Goal: Transaction & Acquisition: Purchase product/service

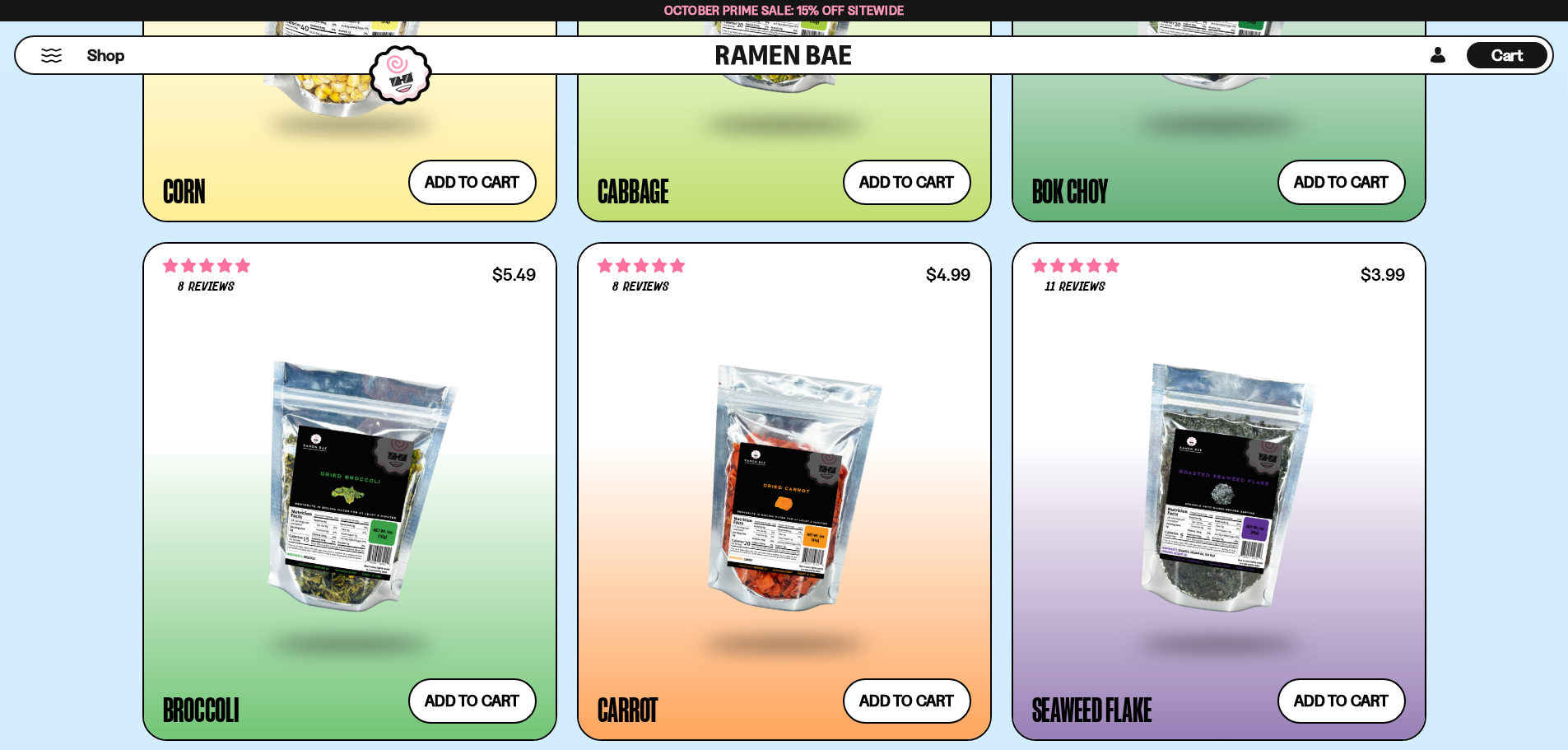
scroll to position [4525, 0]
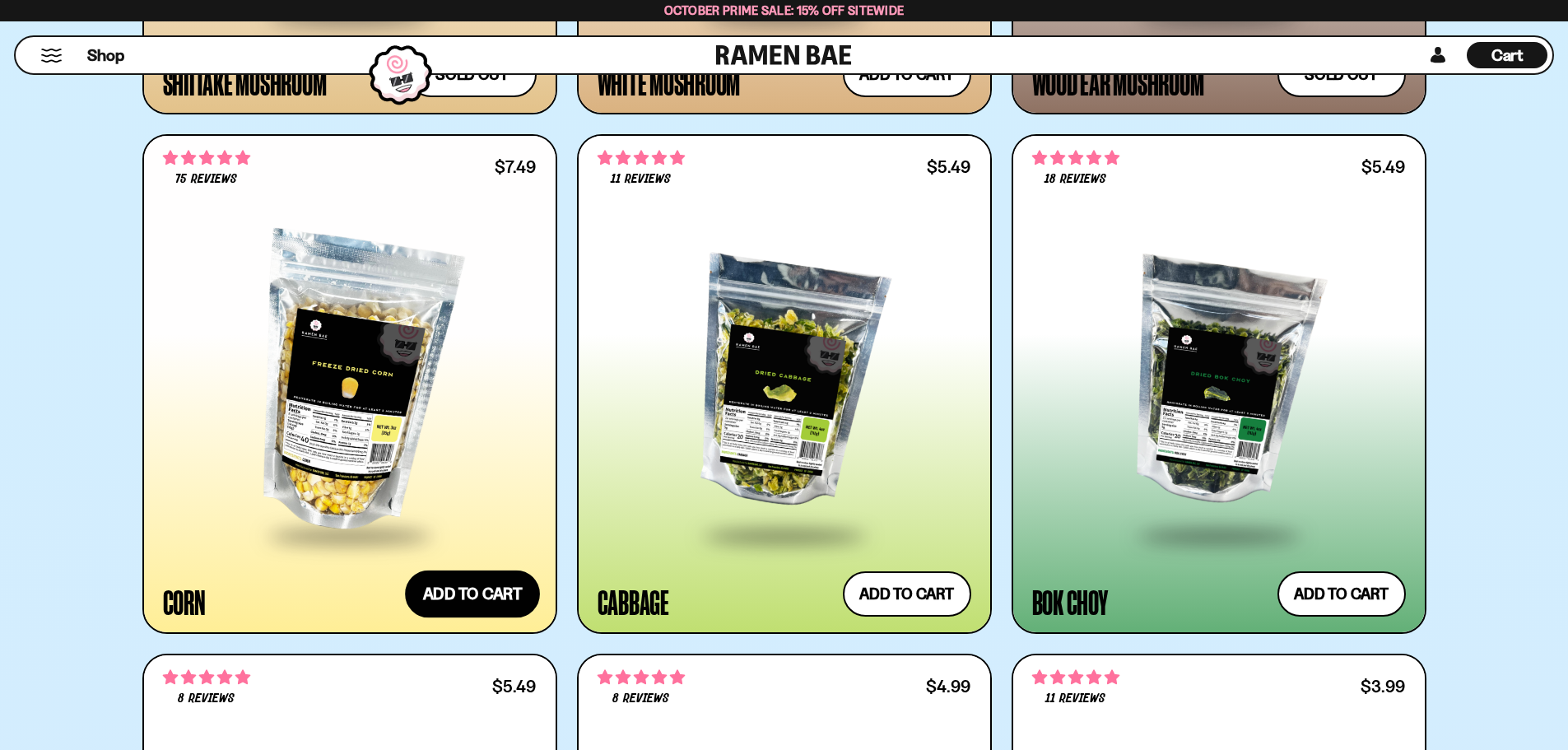
click at [474, 592] on button "Add to cart Add ― Regular price $7.49 Regular price Sale price $7.49 Unit price…" at bounding box center [472, 594] width 135 height 48
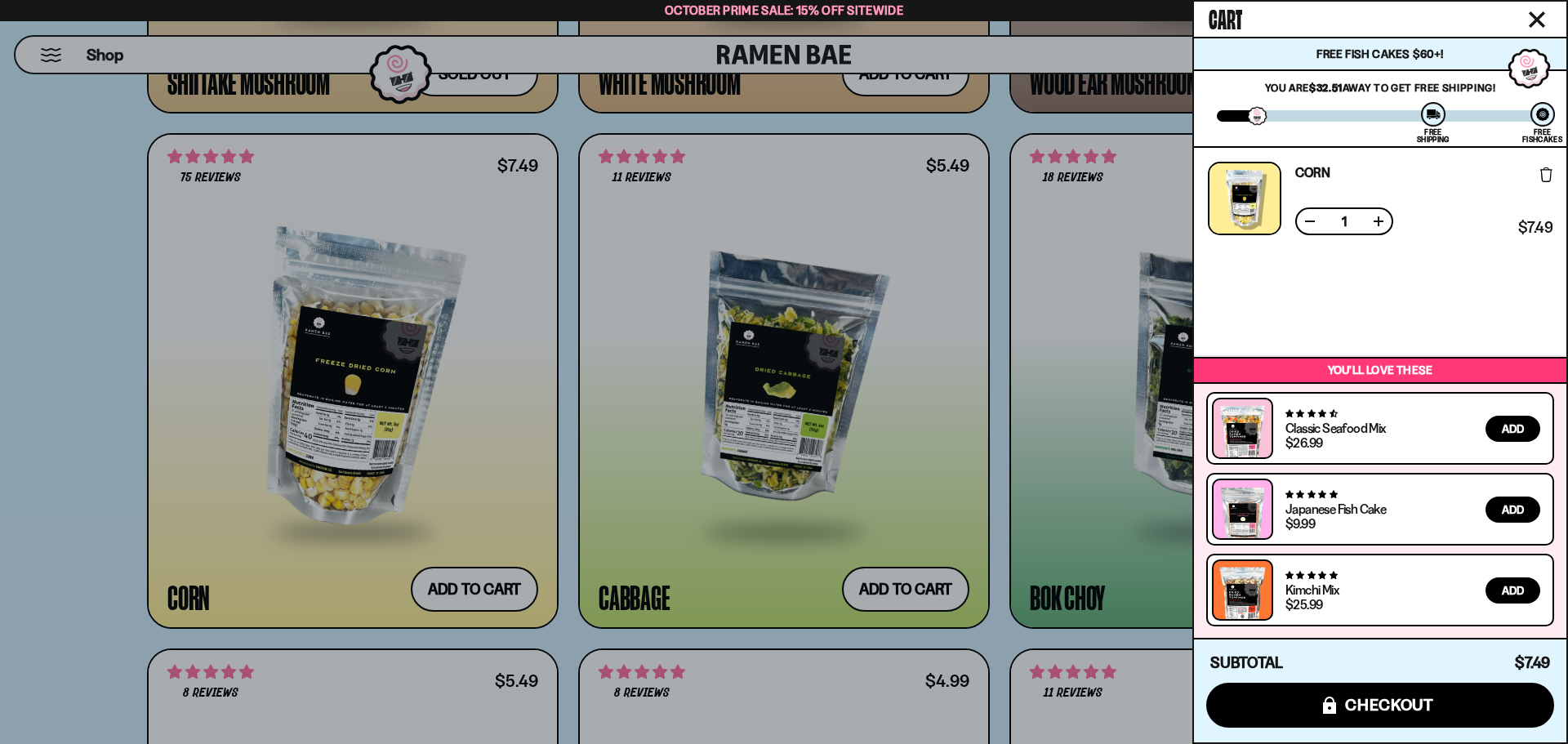
click at [1537, 19] on icon "Close cart" at bounding box center [1537, 19] width 14 height 14
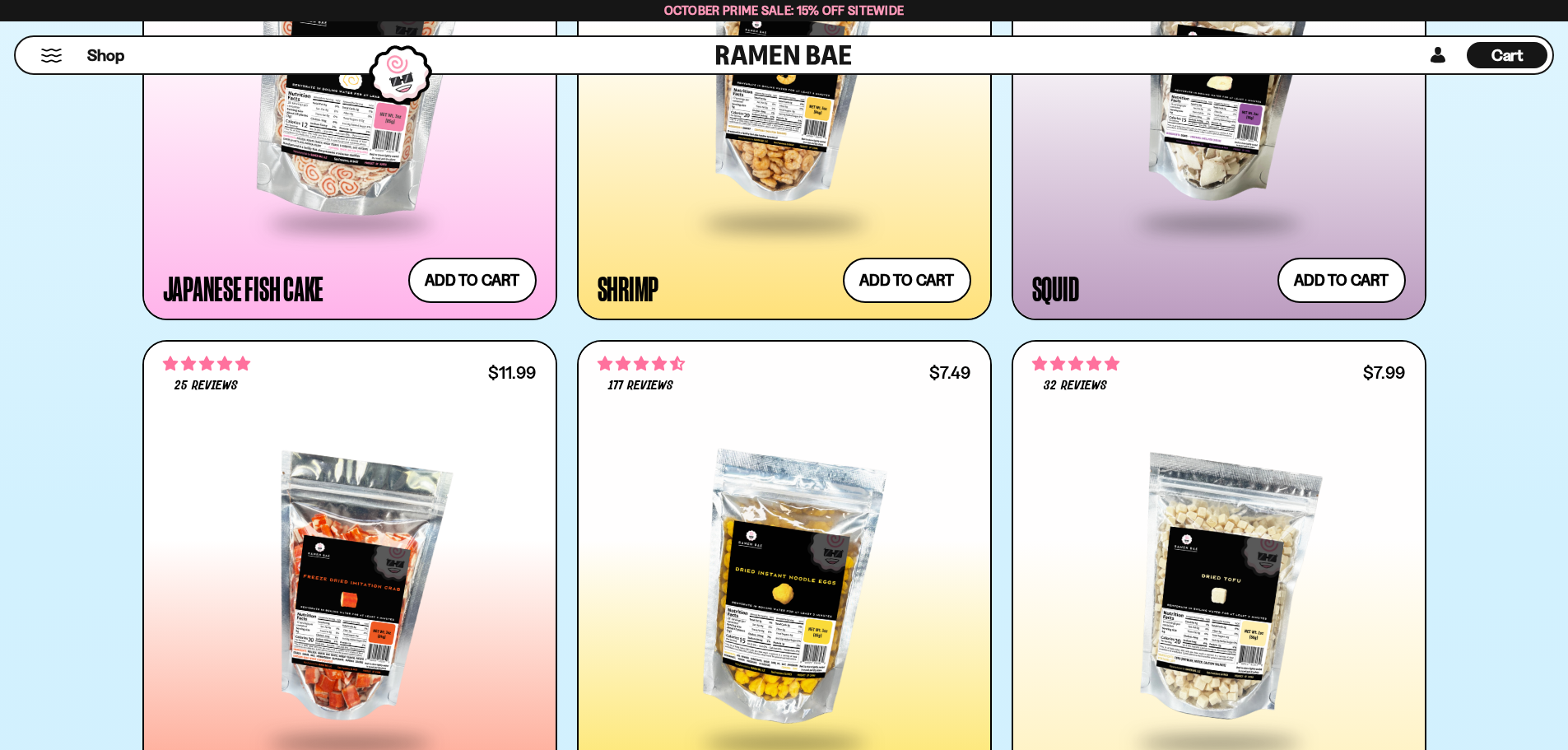
scroll to position [2633, 0]
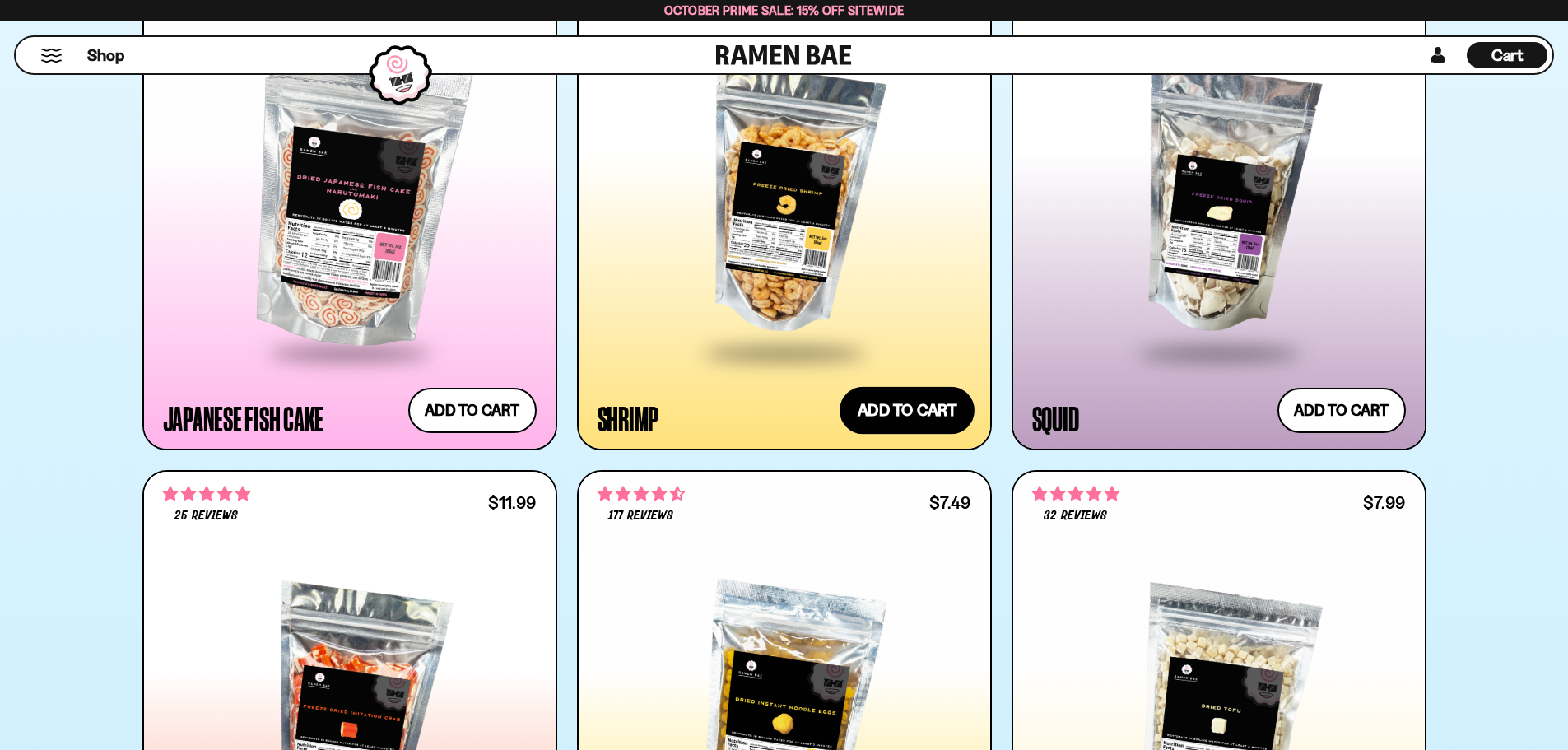
click at [918, 402] on button "Add to cart Add ― Regular price $13.99 Regular price Sale price $13.99 Unit pri…" at bounding box center [907, 411] width 135 height 48
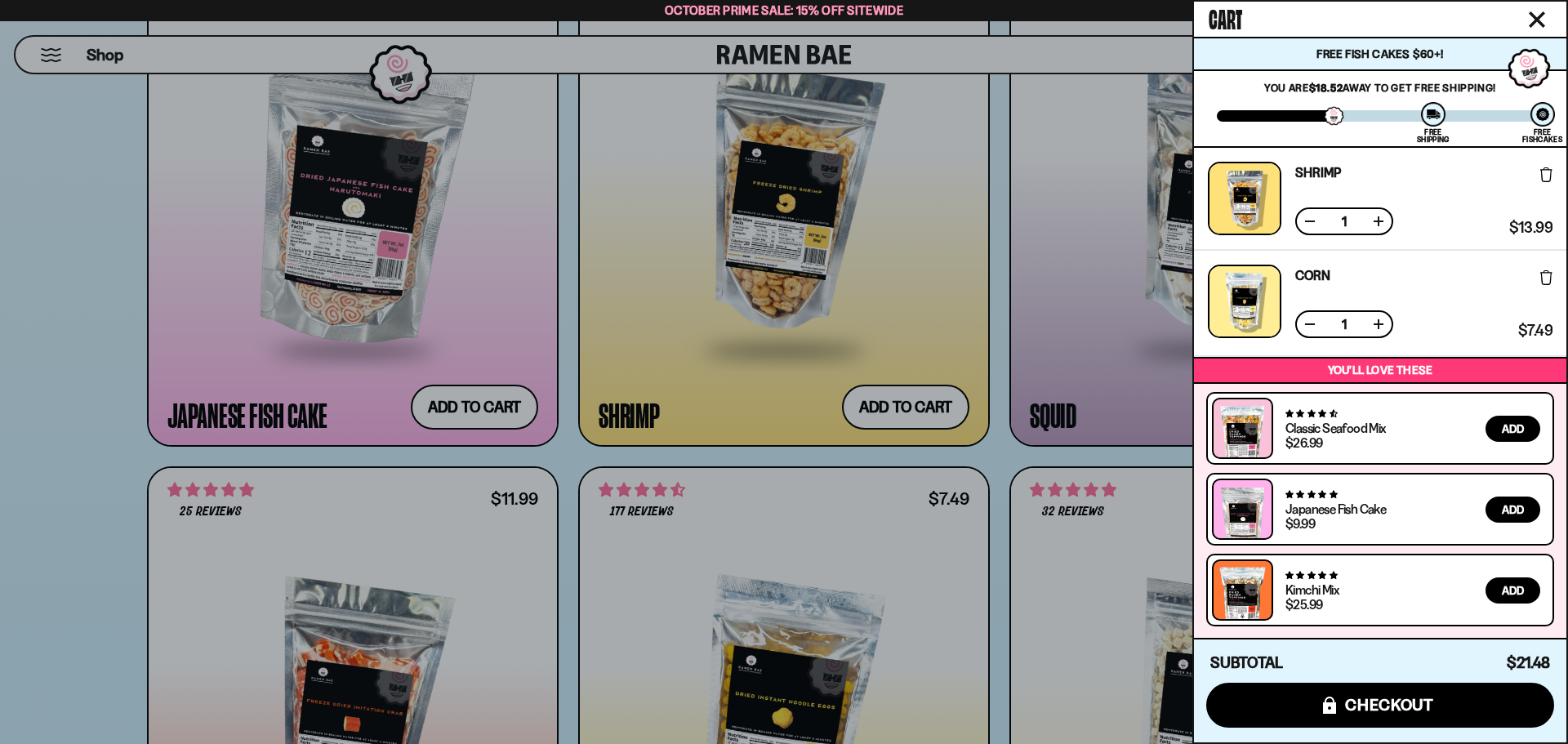
click at [1547, 20] on button "Close cart" at bounding box center [1537, 20] width 25 height 25
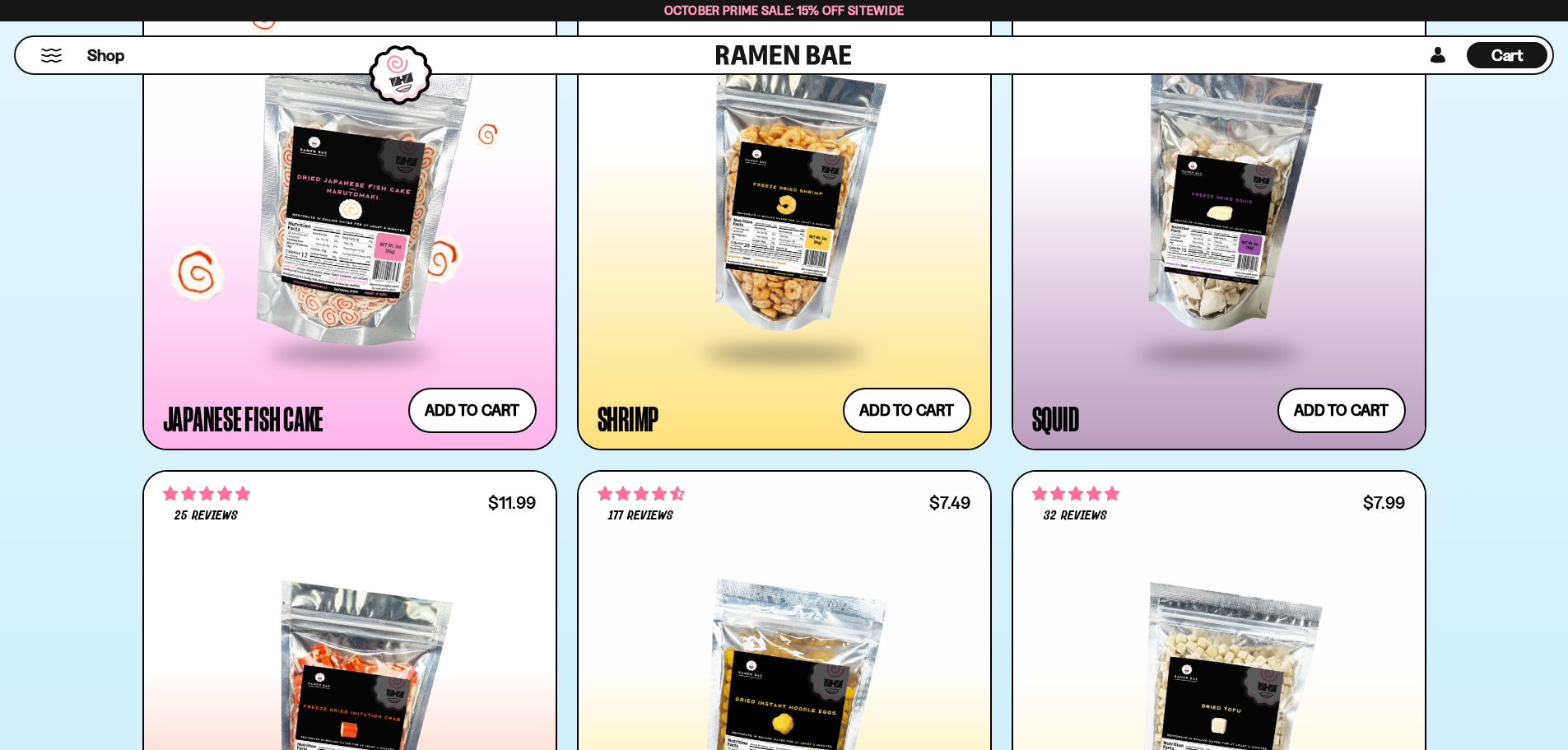
click at [341, 215] on div at bounding box center [349, 200] width 373 height 299
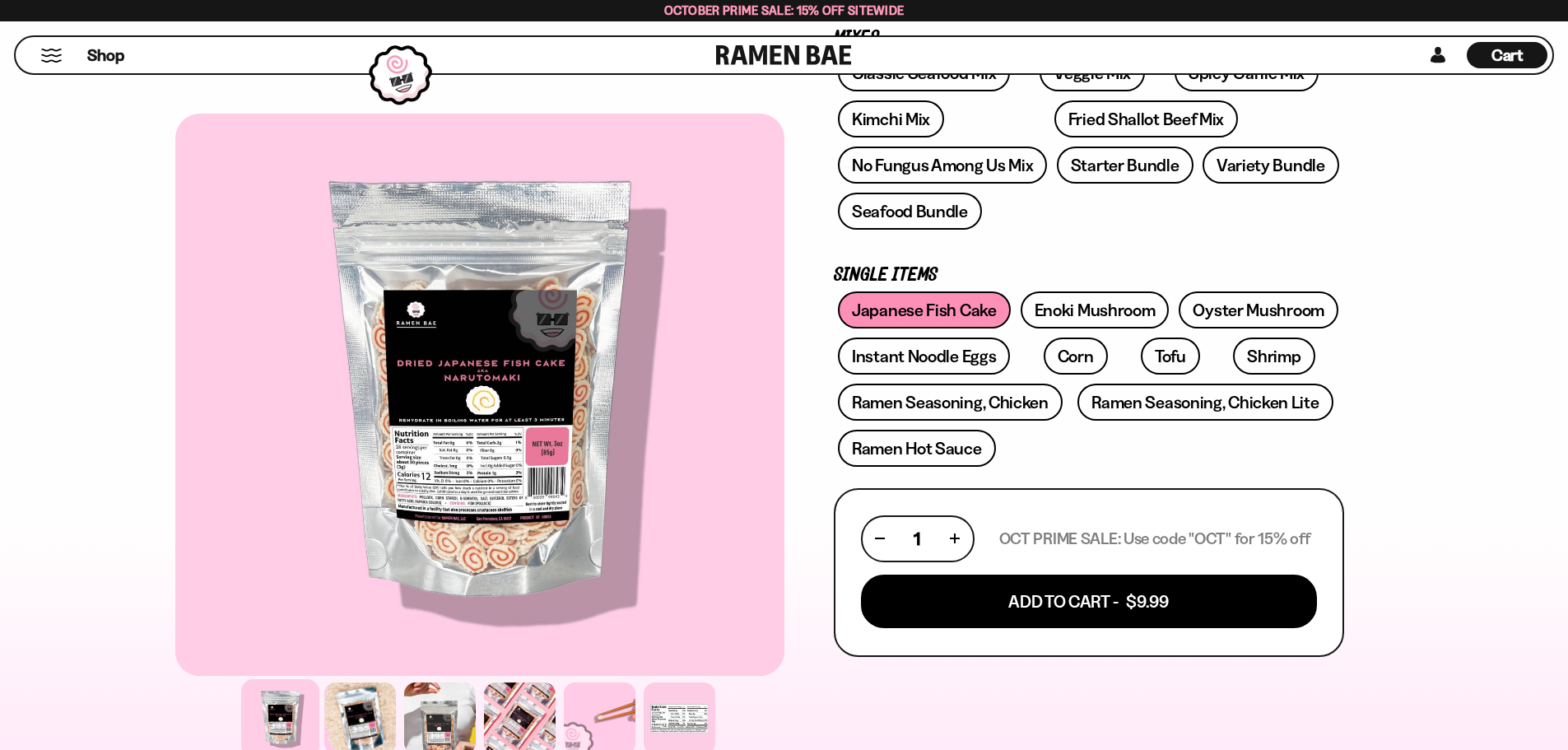
scroll to position [329, 0]
click at [471, 460] on div at bounding box center [479, 394] width 609 height 562
click at [379, 703] on div at bounding box center [360, 717] width 78 height 78
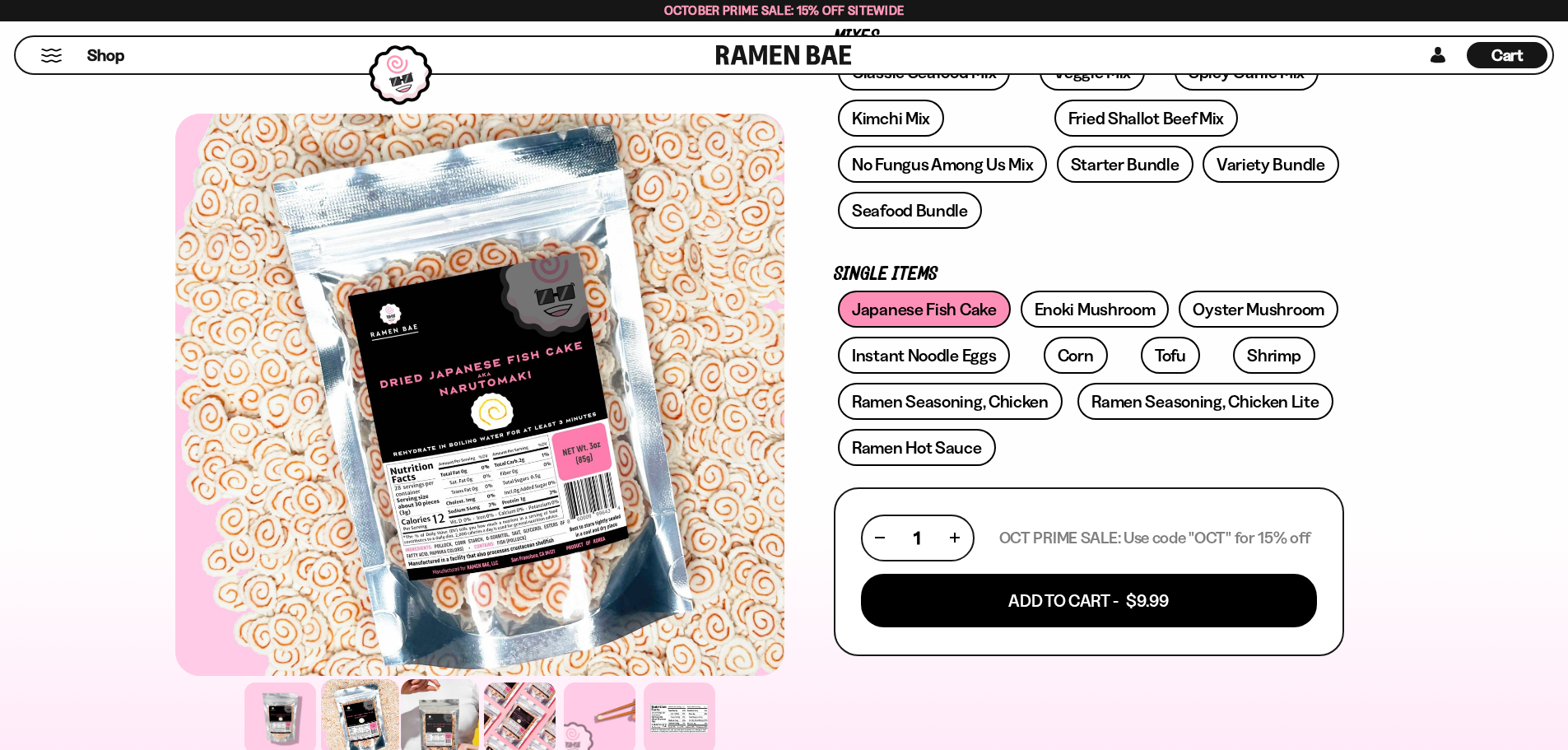
click at [432, 718] on div at bounding box center [440, 717] width 78 height 78
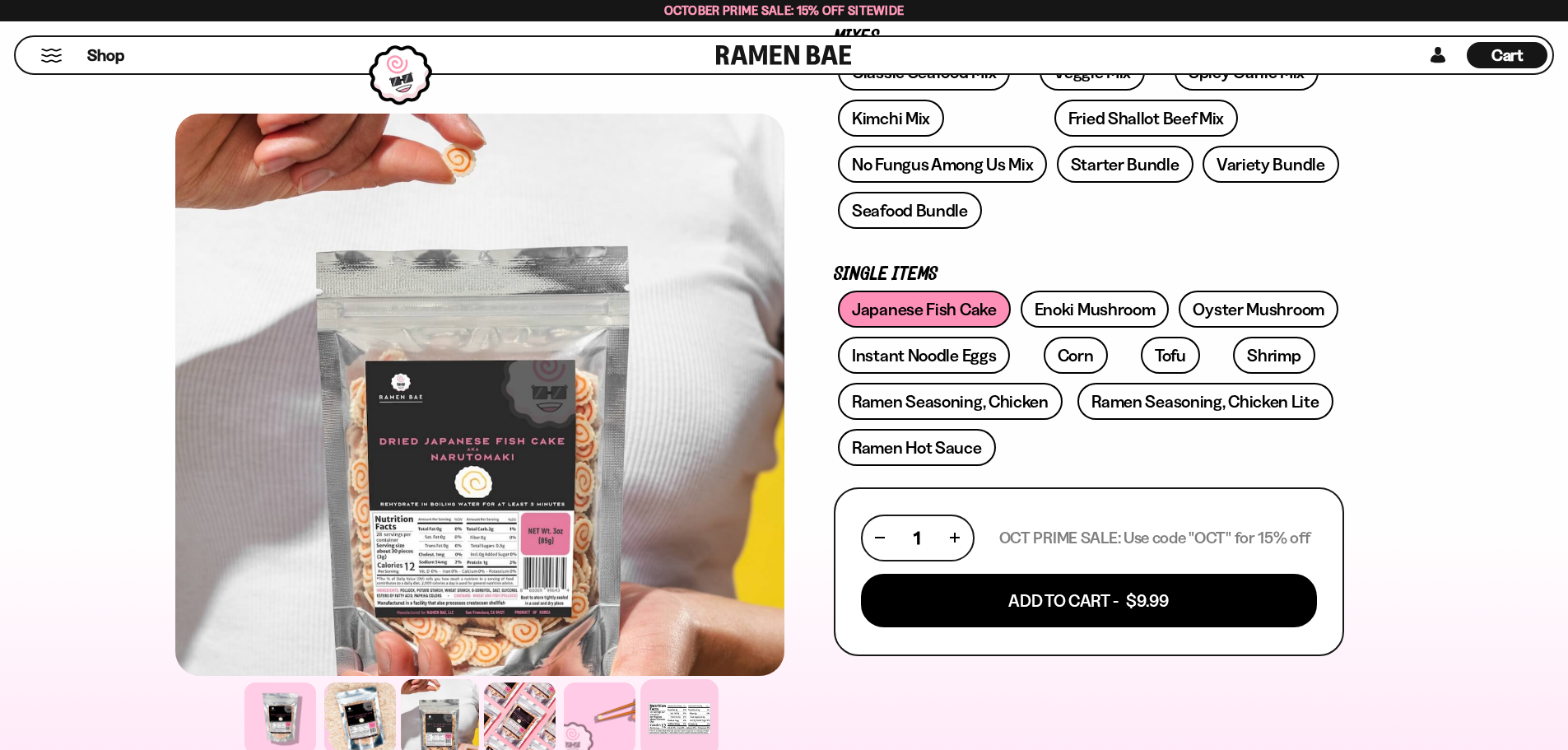
click at [675, 720] on div at bounding box center [679, 717] width 78 height 78
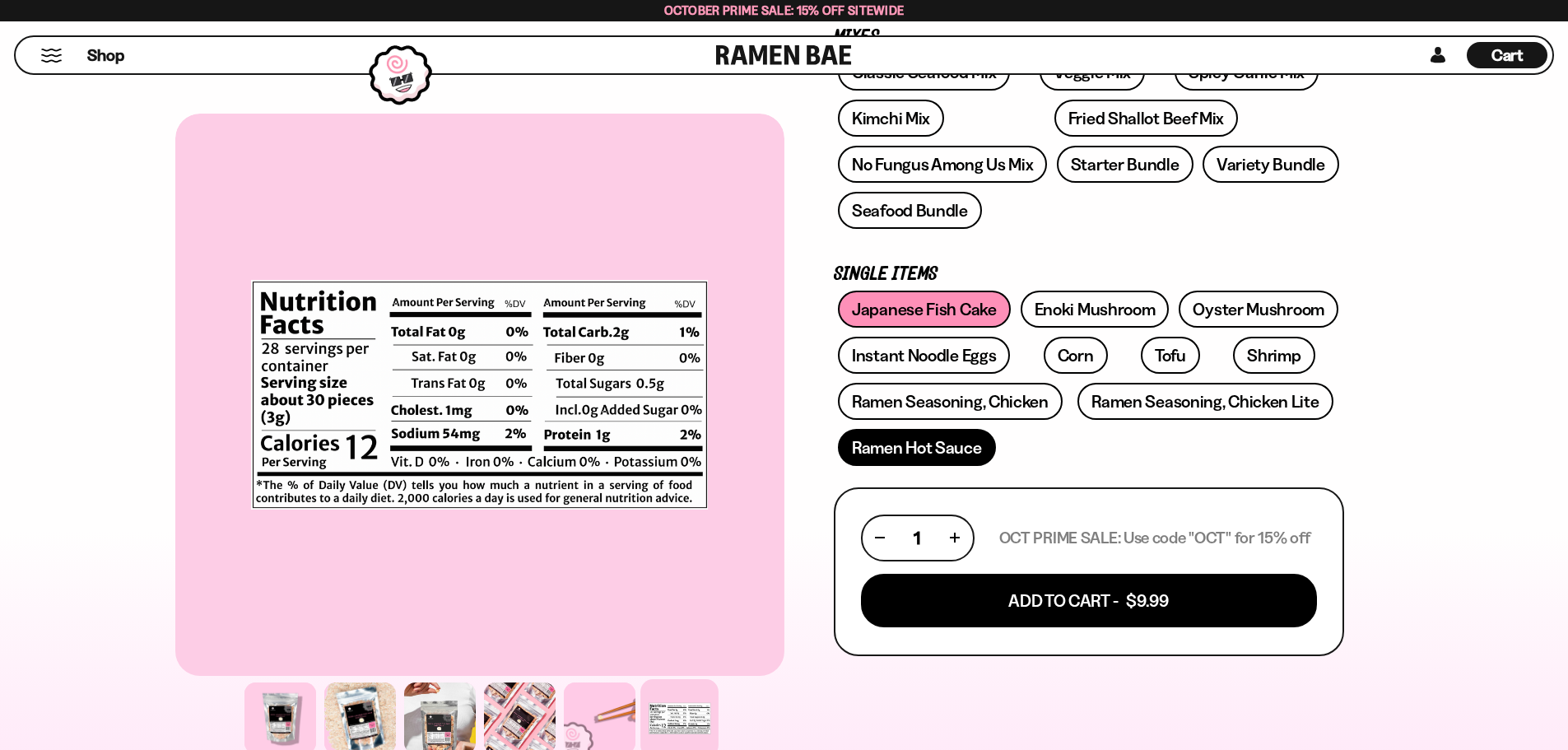
click at [987, 459] on link "Ramen Hot Sauce" at bounding box center [917, 447] width 158 height 38
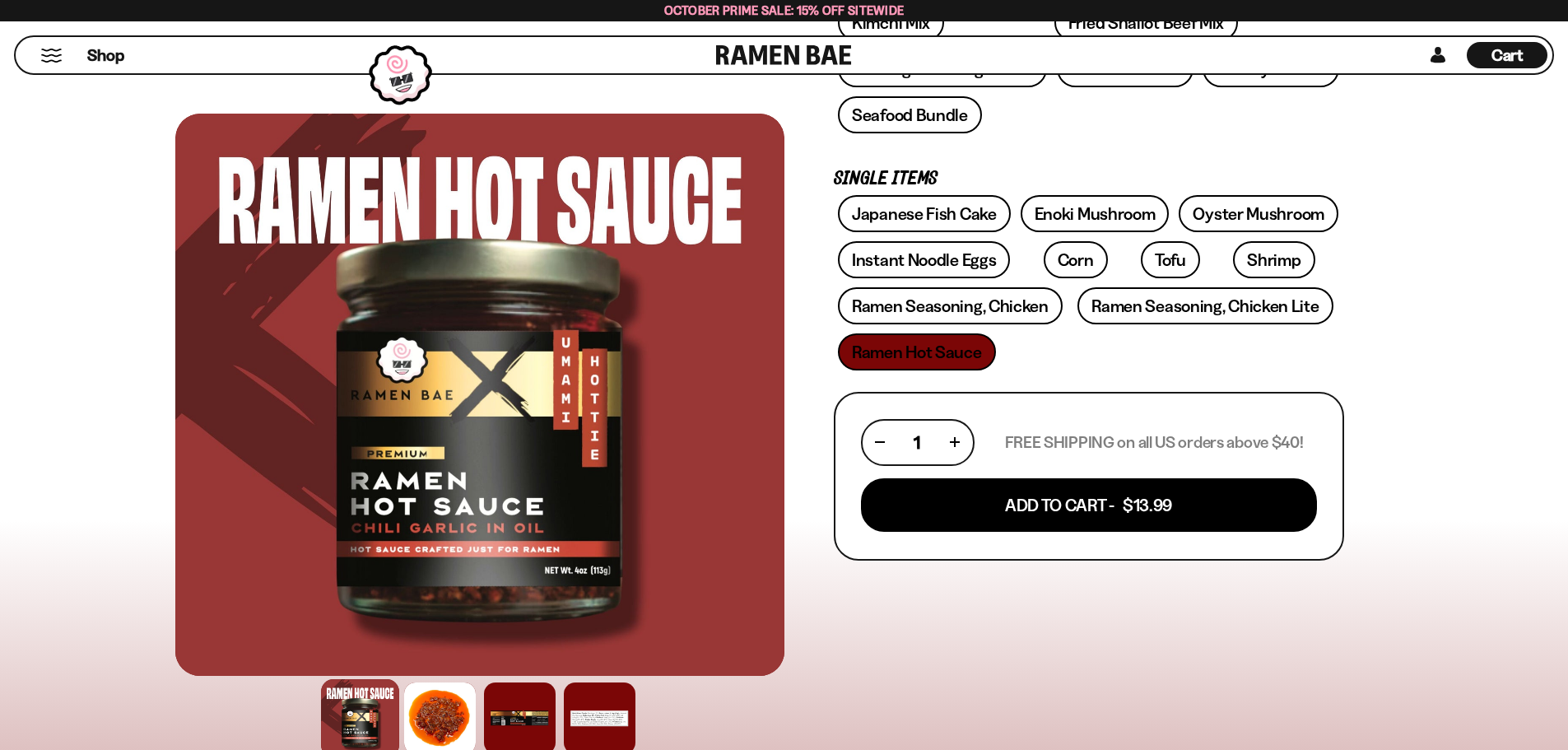
scroll to position [493, 0]
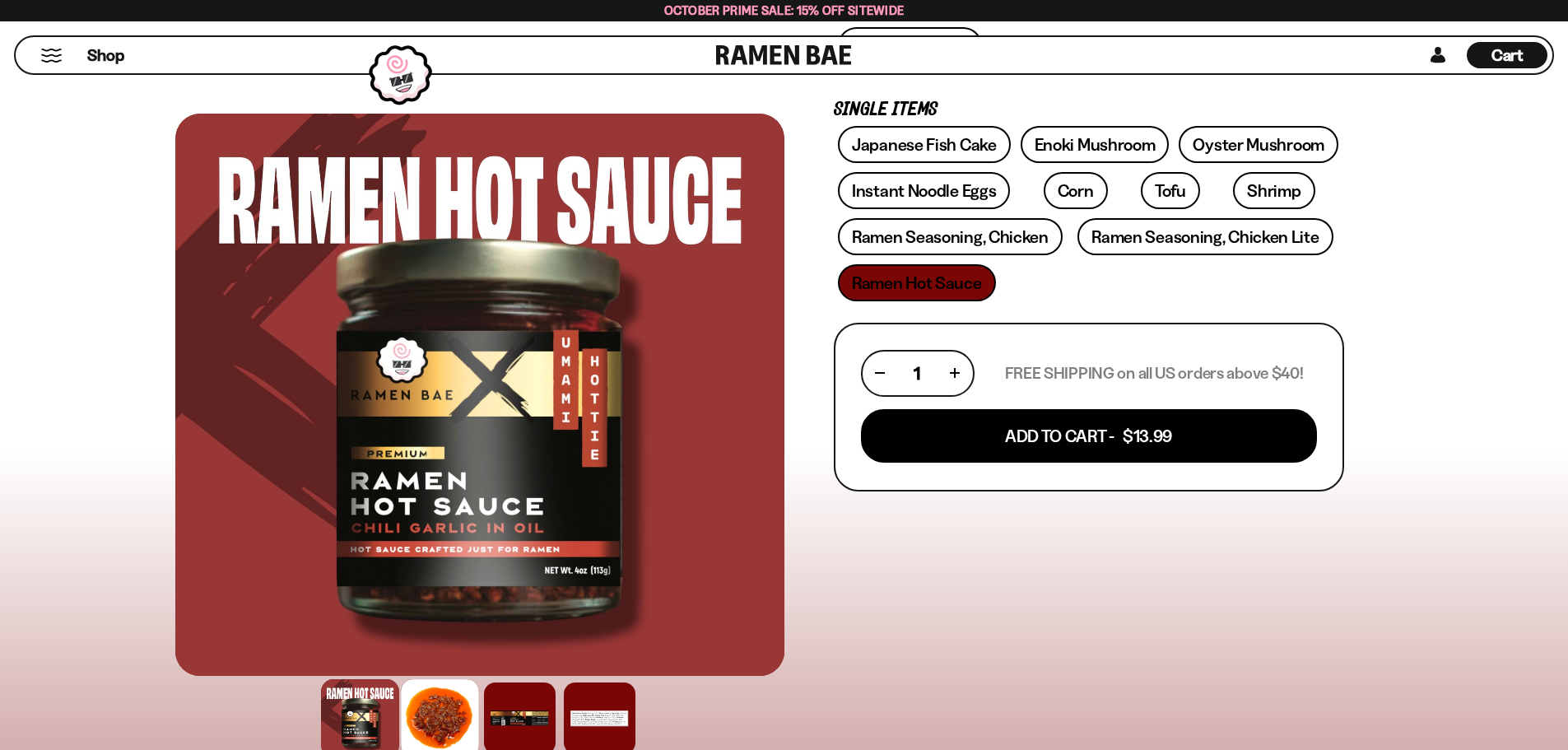
click at [462, 729] on div at bounding box center [440, 717] width 78 height 78
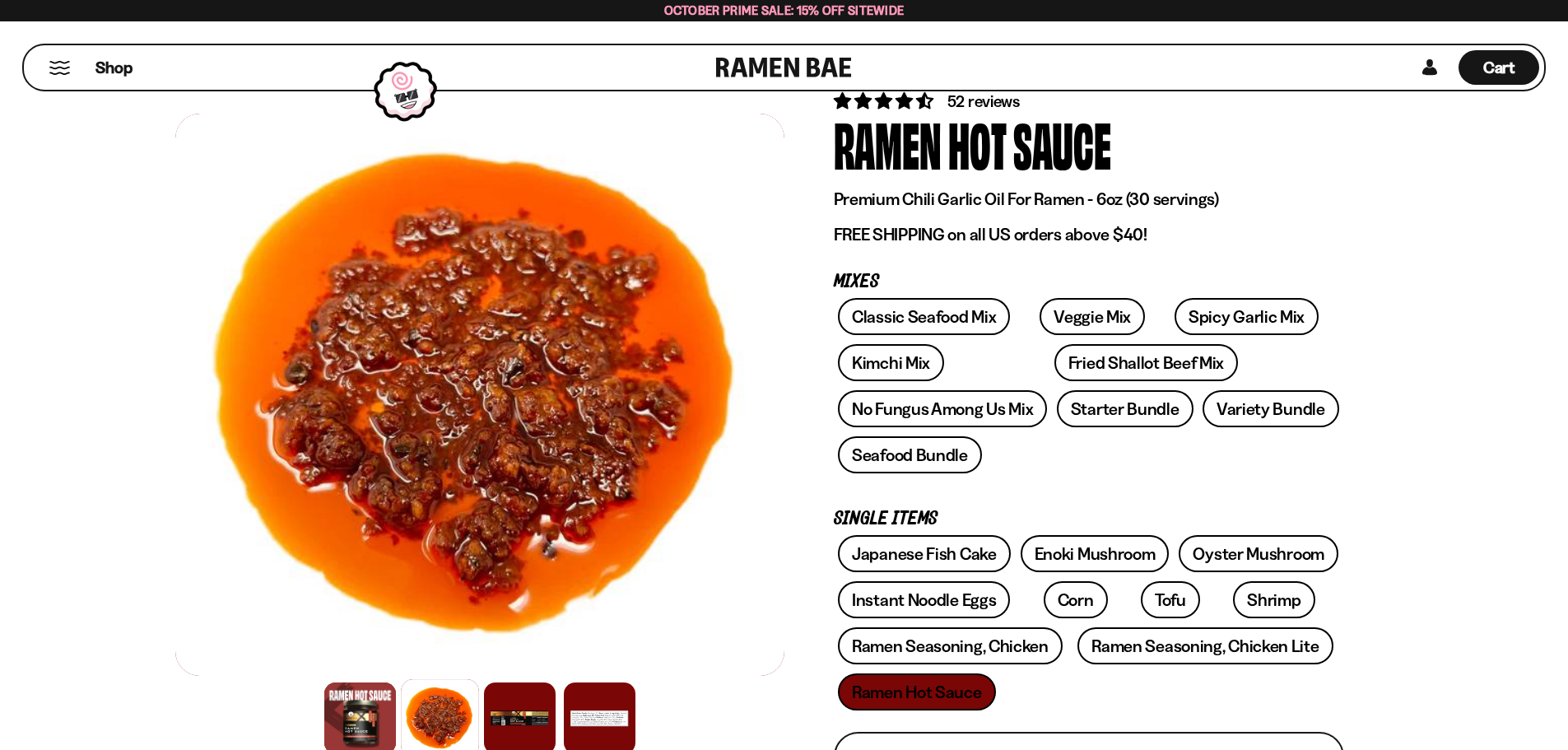
scroll to position [83, 0]
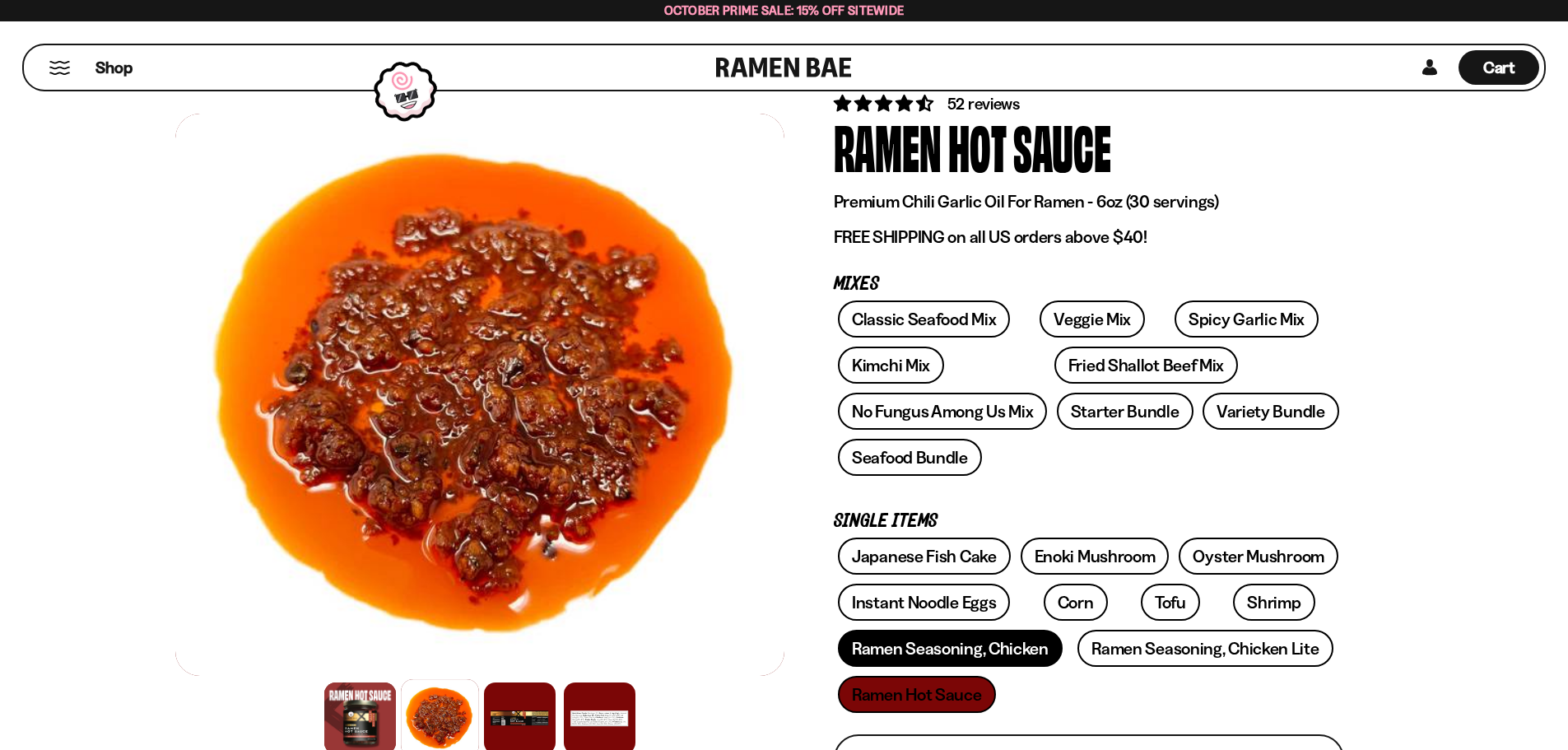
click at [905, 649] on link "Ramen Seasoning, Chicken" at bounding box center [950, 648] width 225 height 38
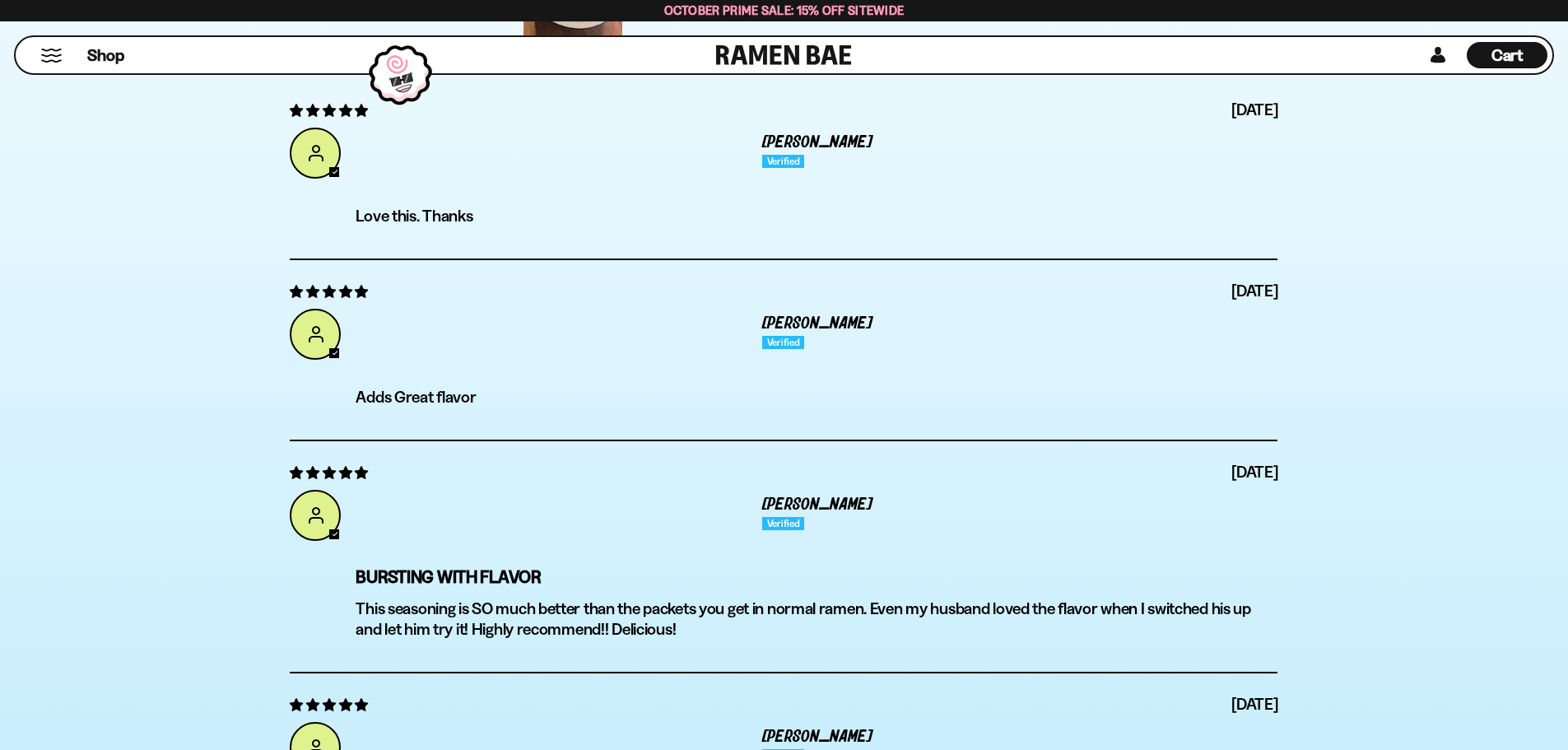
scroll to position [5595, 0]
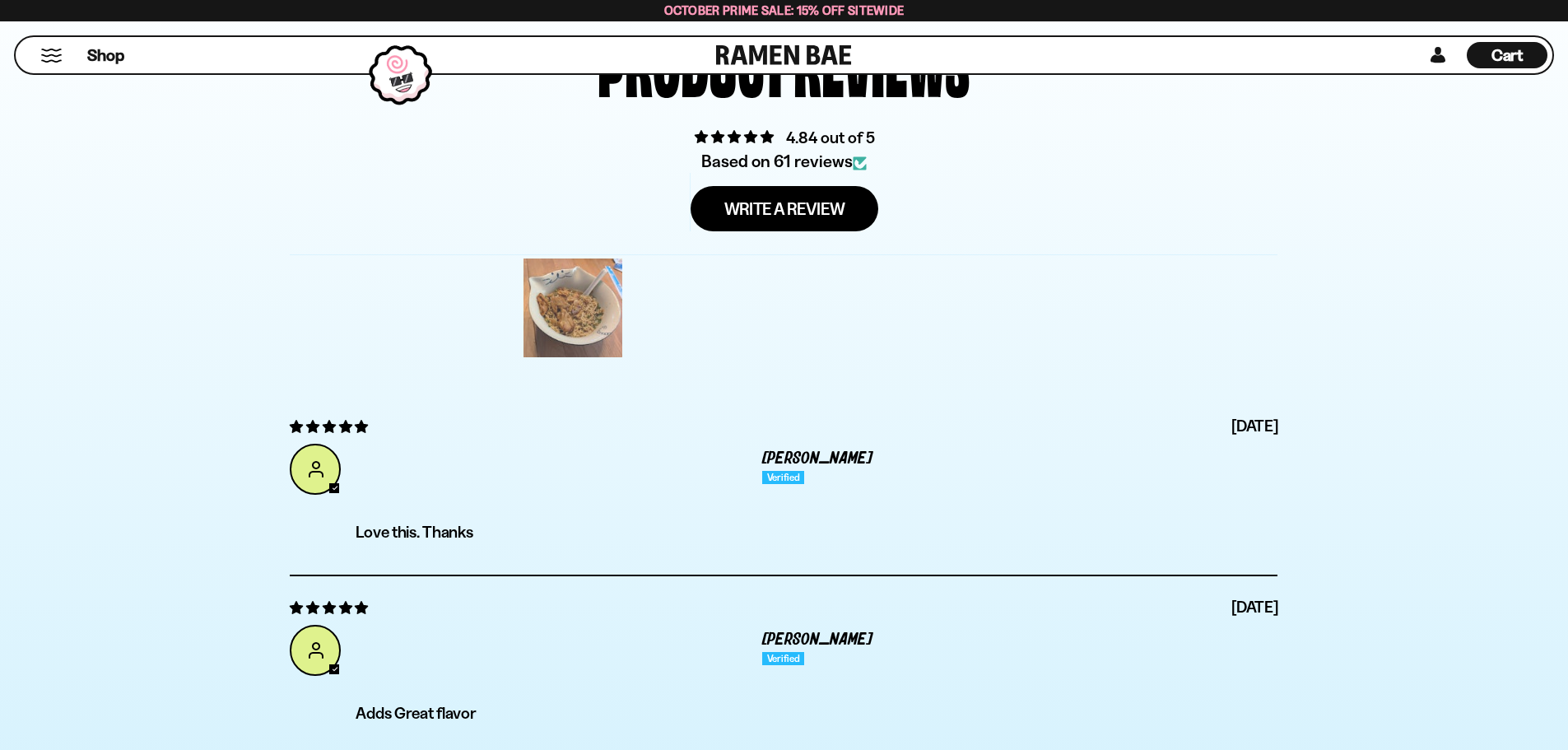
click at [550, 322] on div at bounding box center [573, 308] width 106 height 106
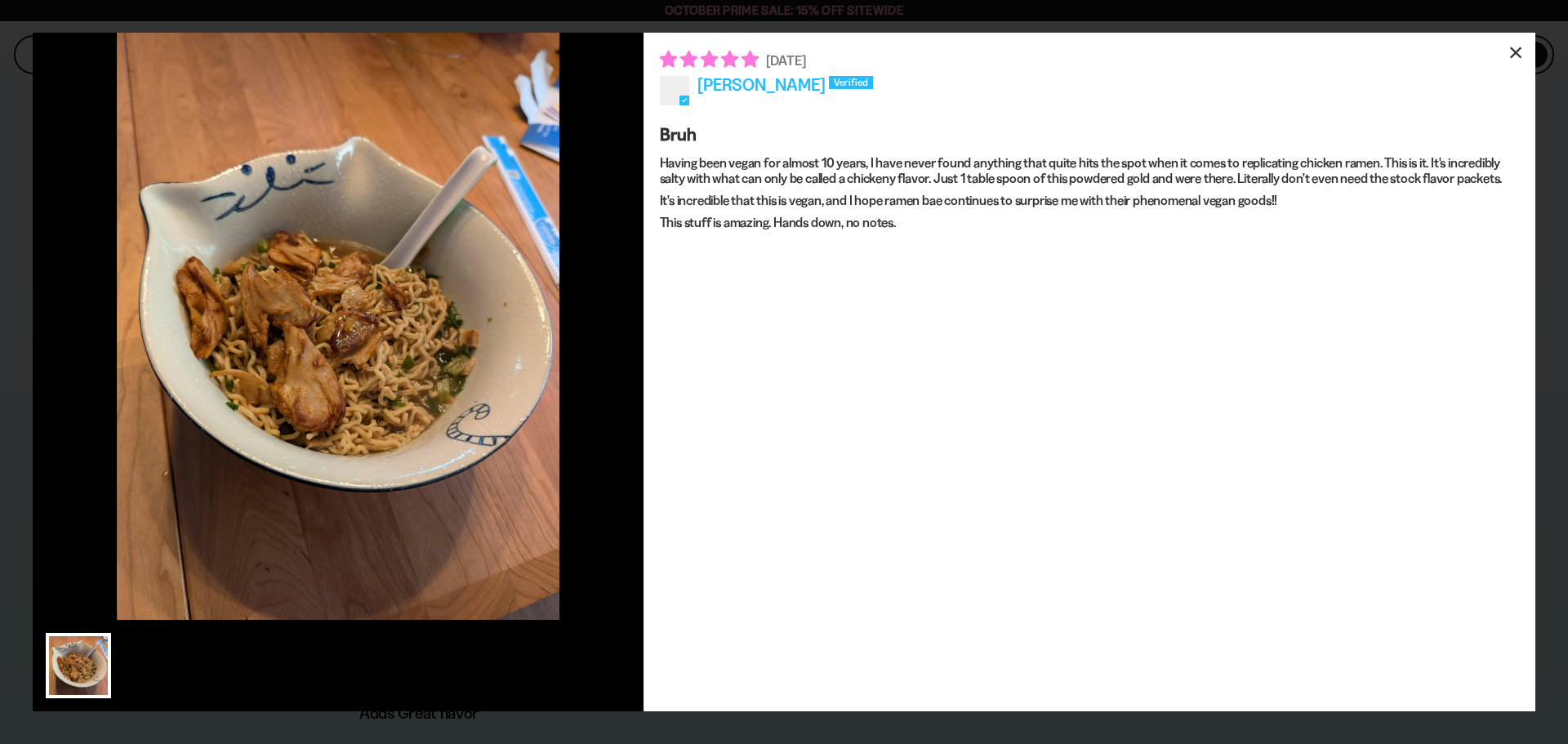
click at [1525, 52] on div "×" at bounding box center [1516, 52] width 39 height 39
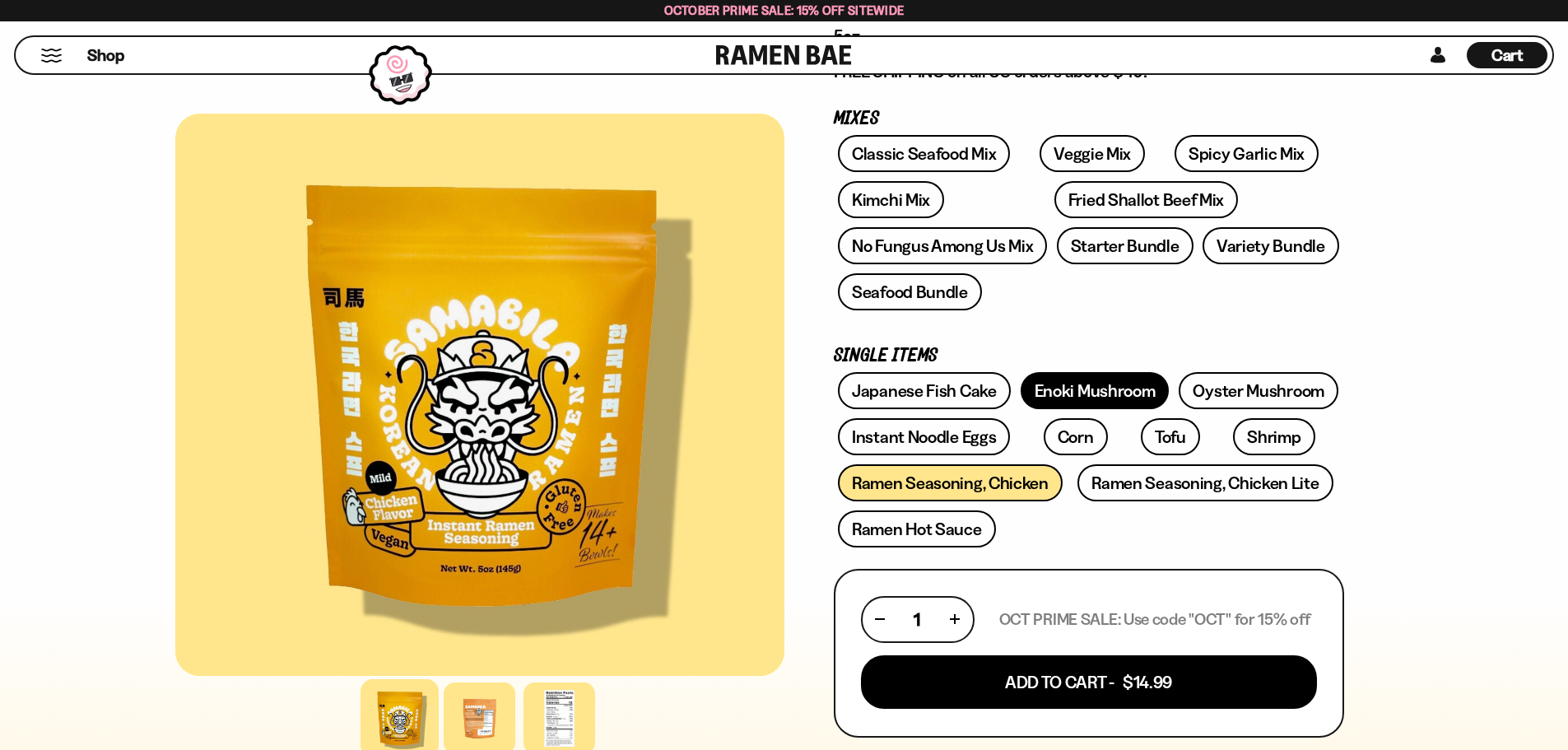
scroll to position [247, 0]
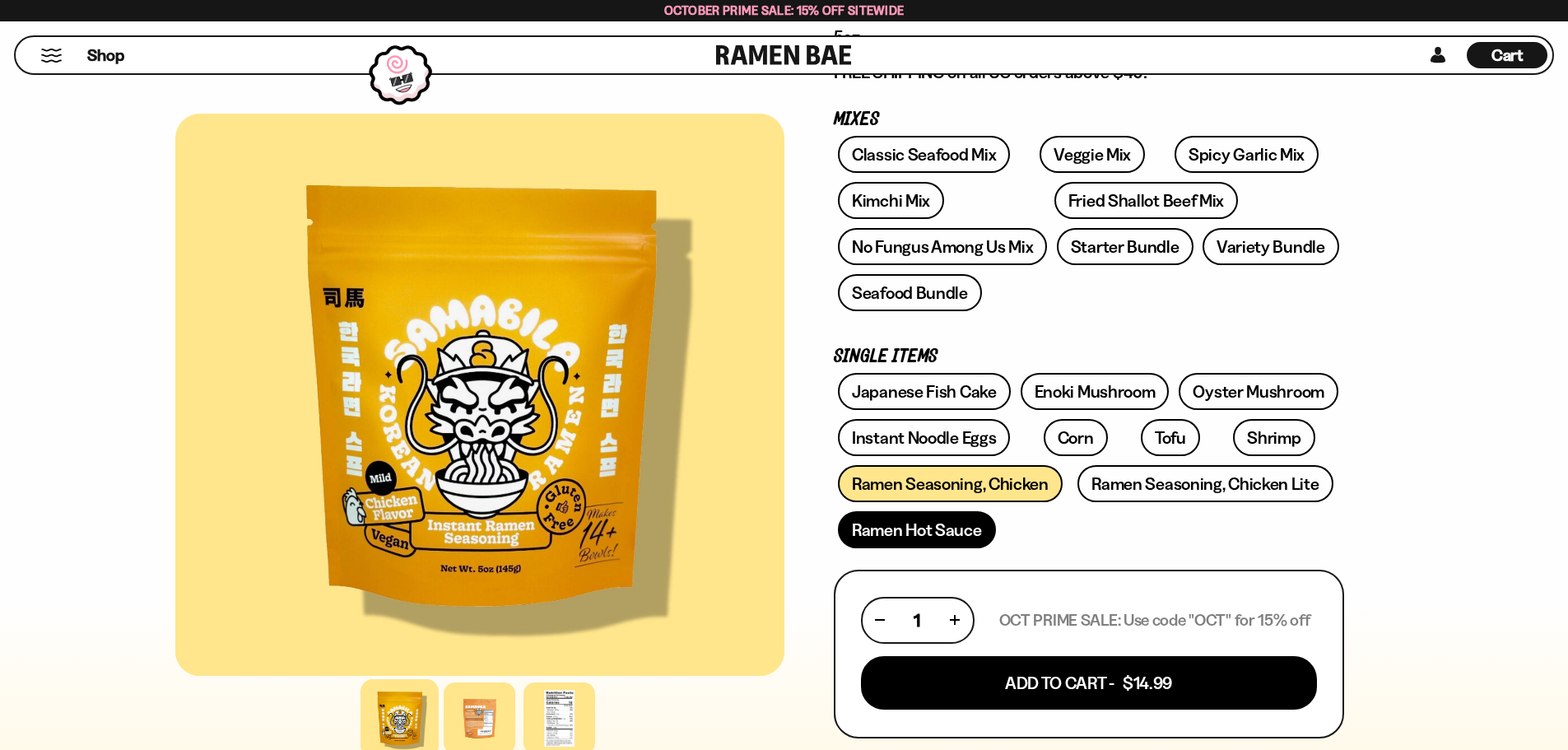
click at [924, 541] on link "Ramen Hot Sauce" at bounding box center [917, 529] width 158 height 38
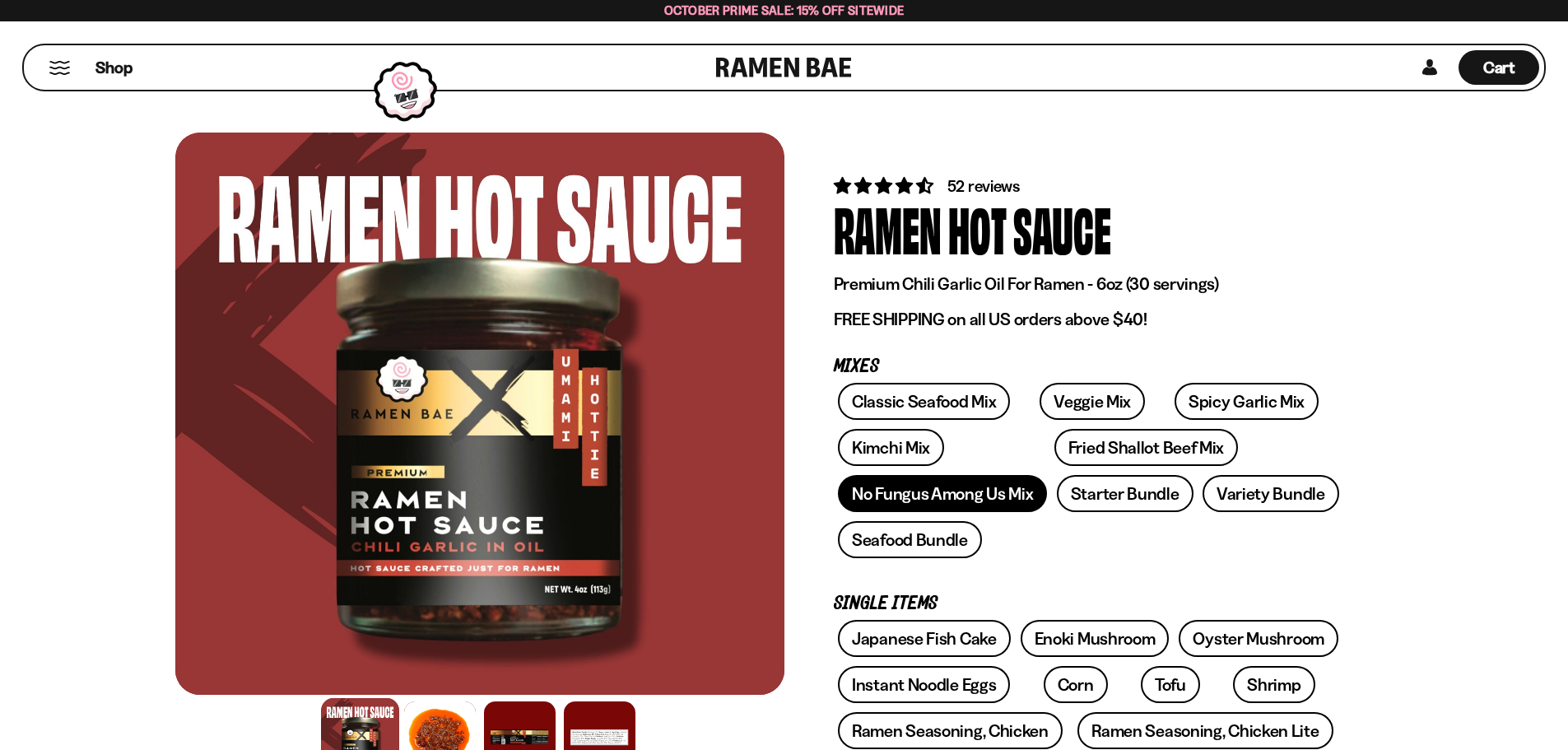
click at [961, 498] on link "No Fungus Among Us Mix" at bounding box center [942, 493] width 209 height 38
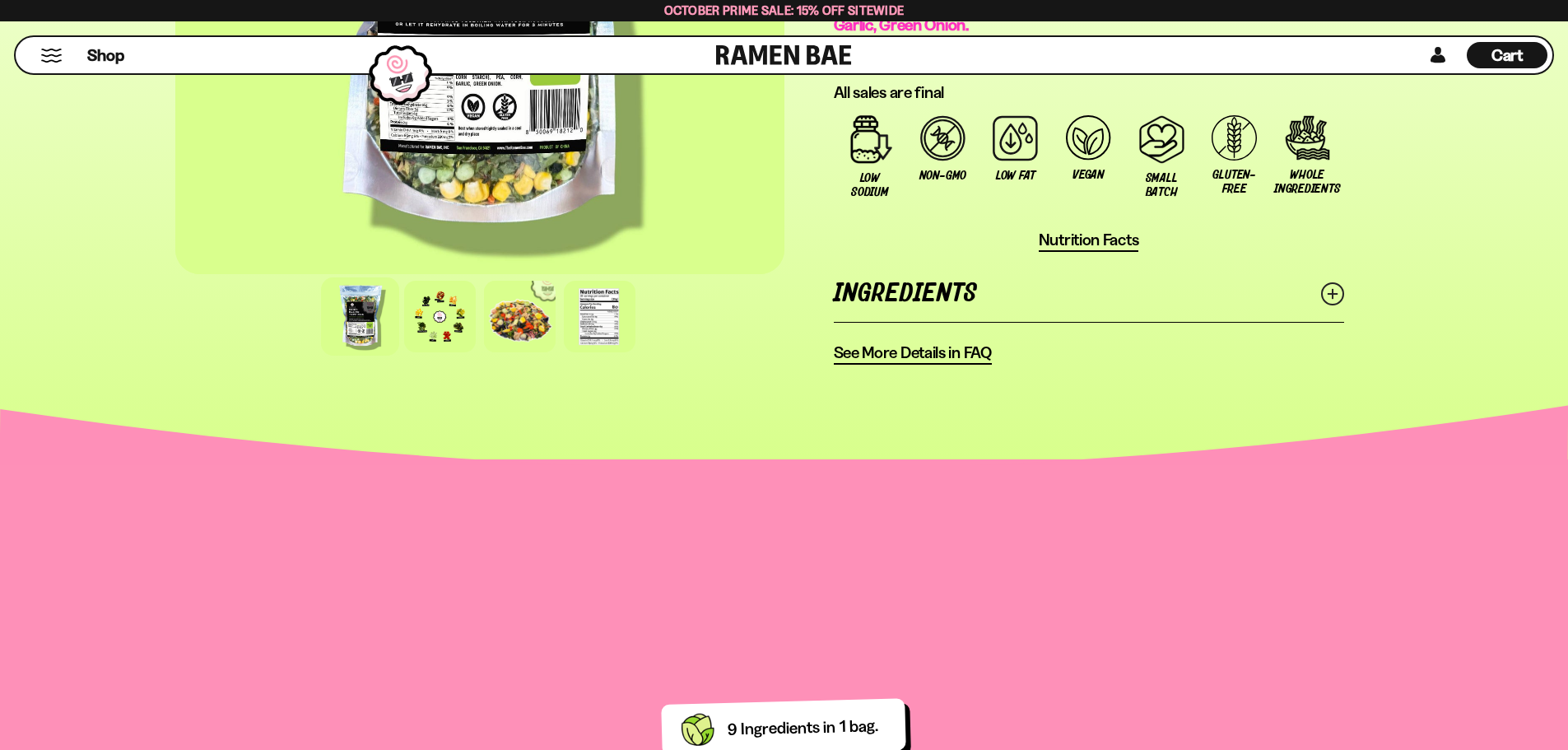
scroll to position [1069, 0]
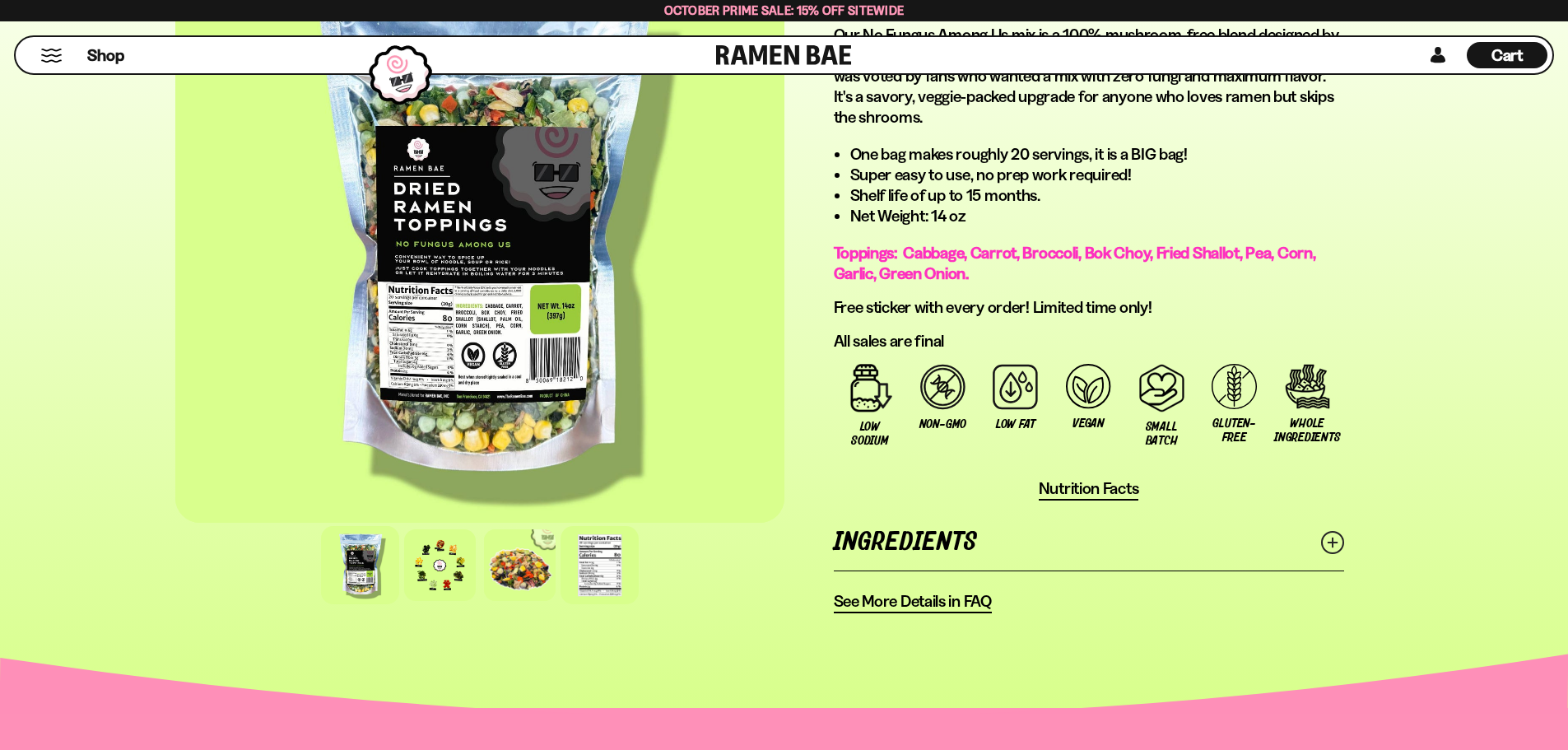
click at [618, 566] on div at bounding box center [599, 564] width 78 height 78
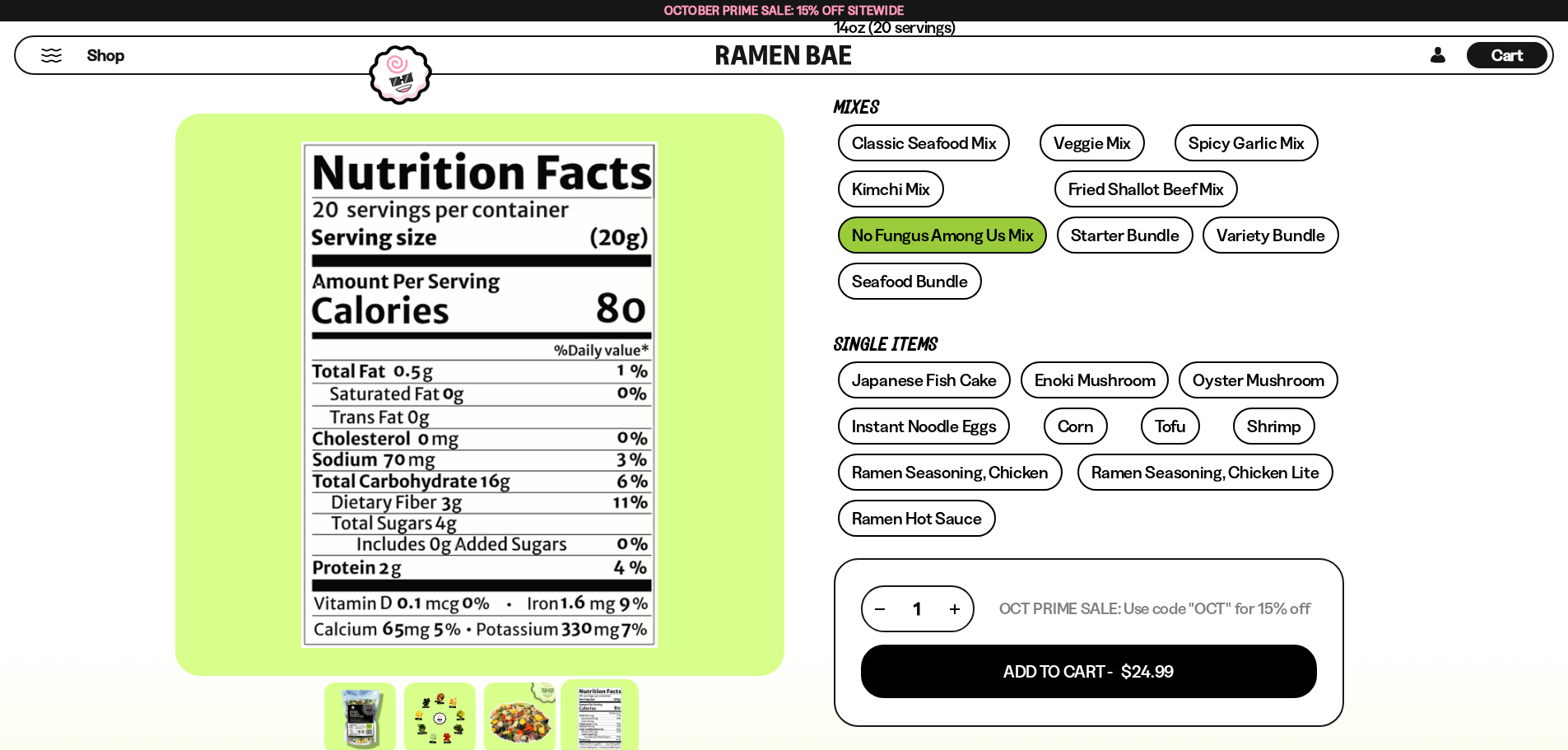
scroll to position [247, 0]
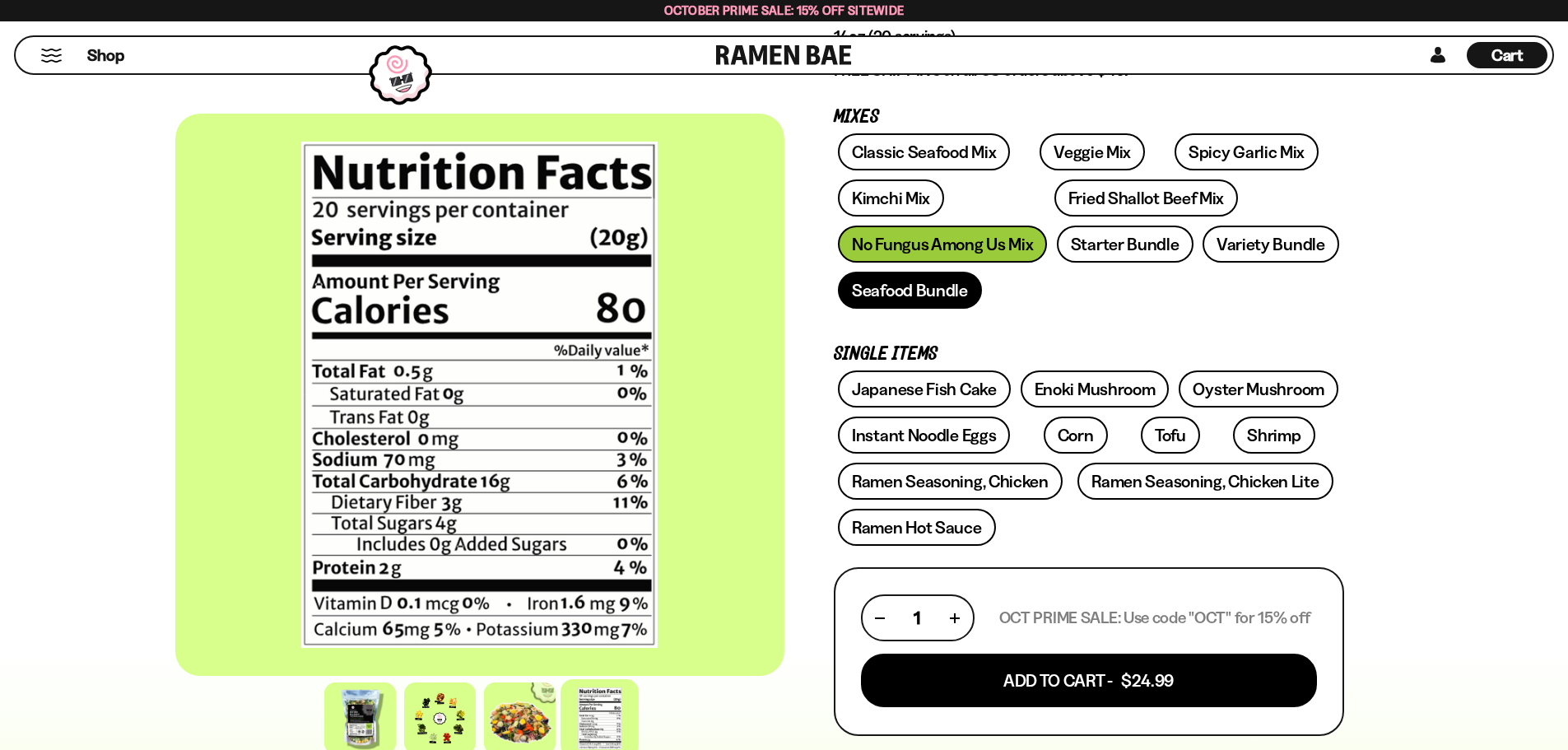
click at [959, 289] on link "Seafood Bundle" at bounding box center [910, 289] width 144 height 38
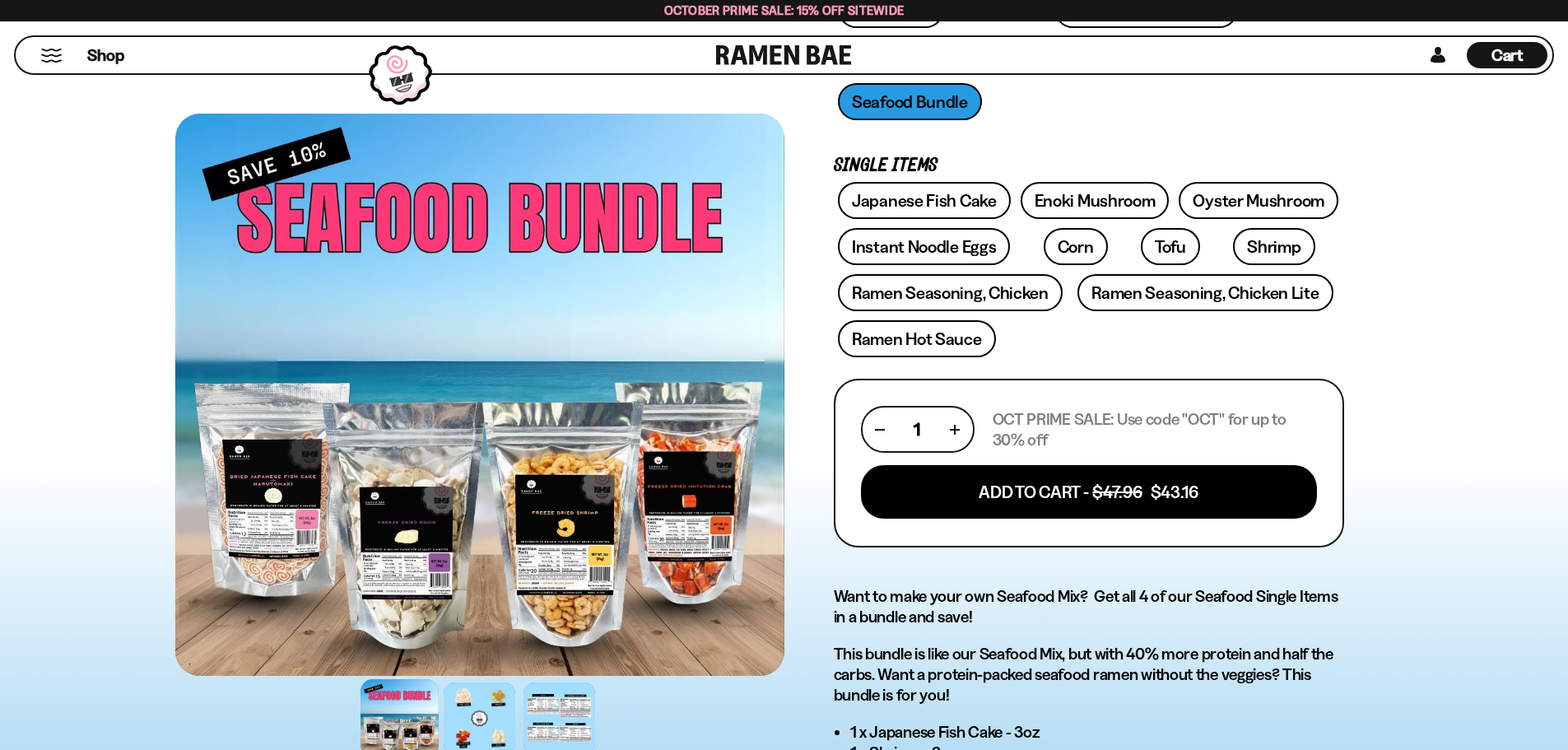
scroll to position [329, 0]
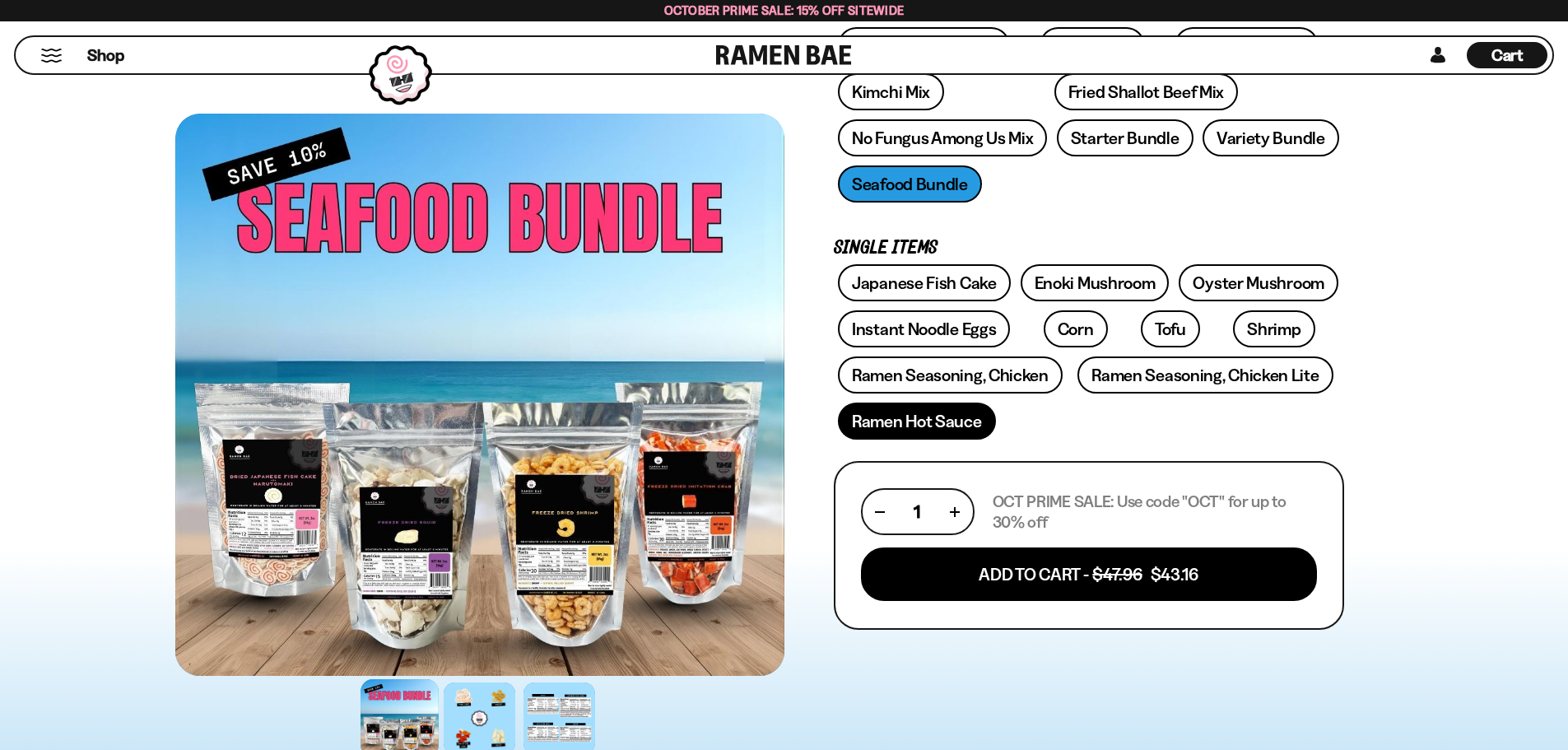
click at [969, 427] on link "Ramen Hot Sauce" at bounding box center [917, 420] width 158 height 38
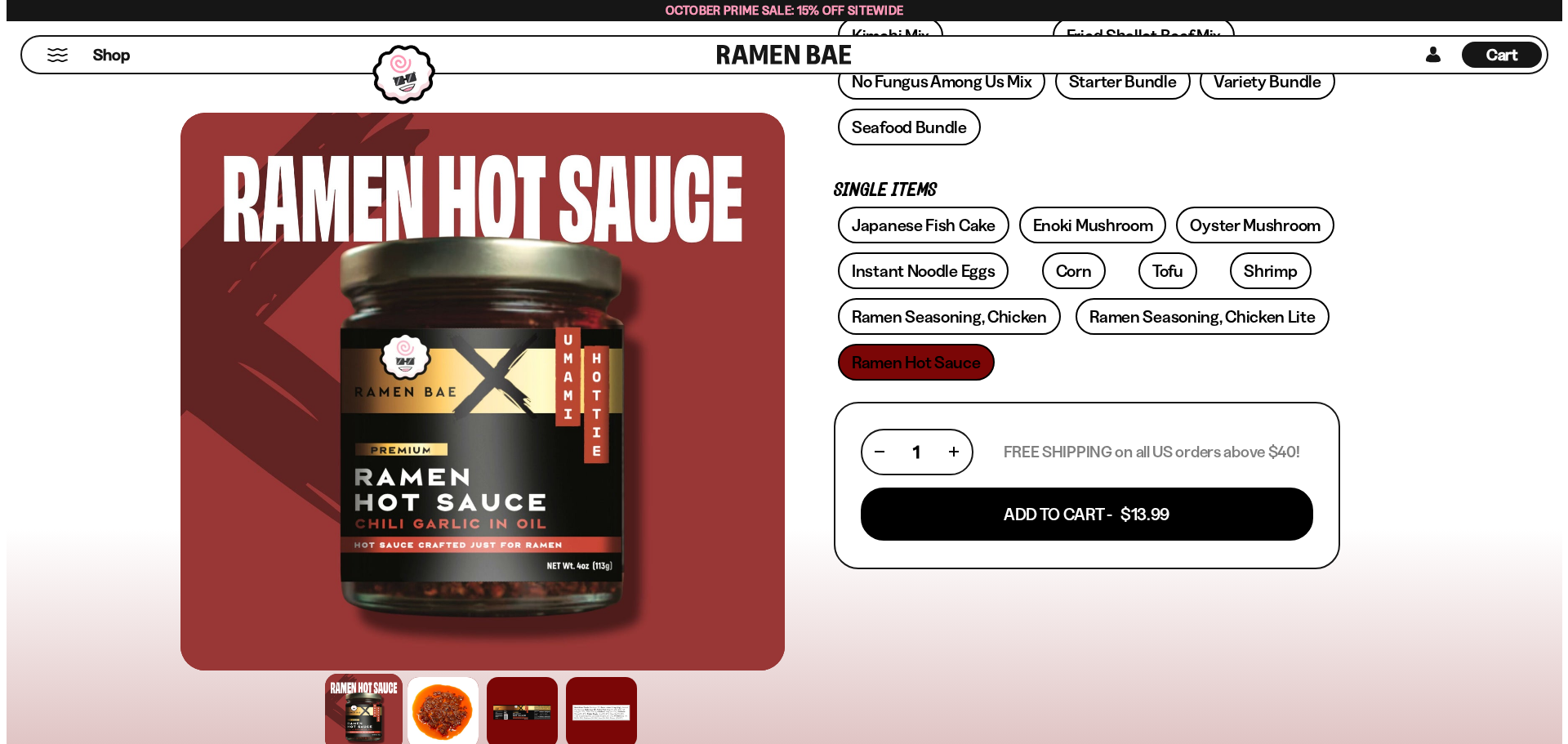
scroll to position [489, 0]
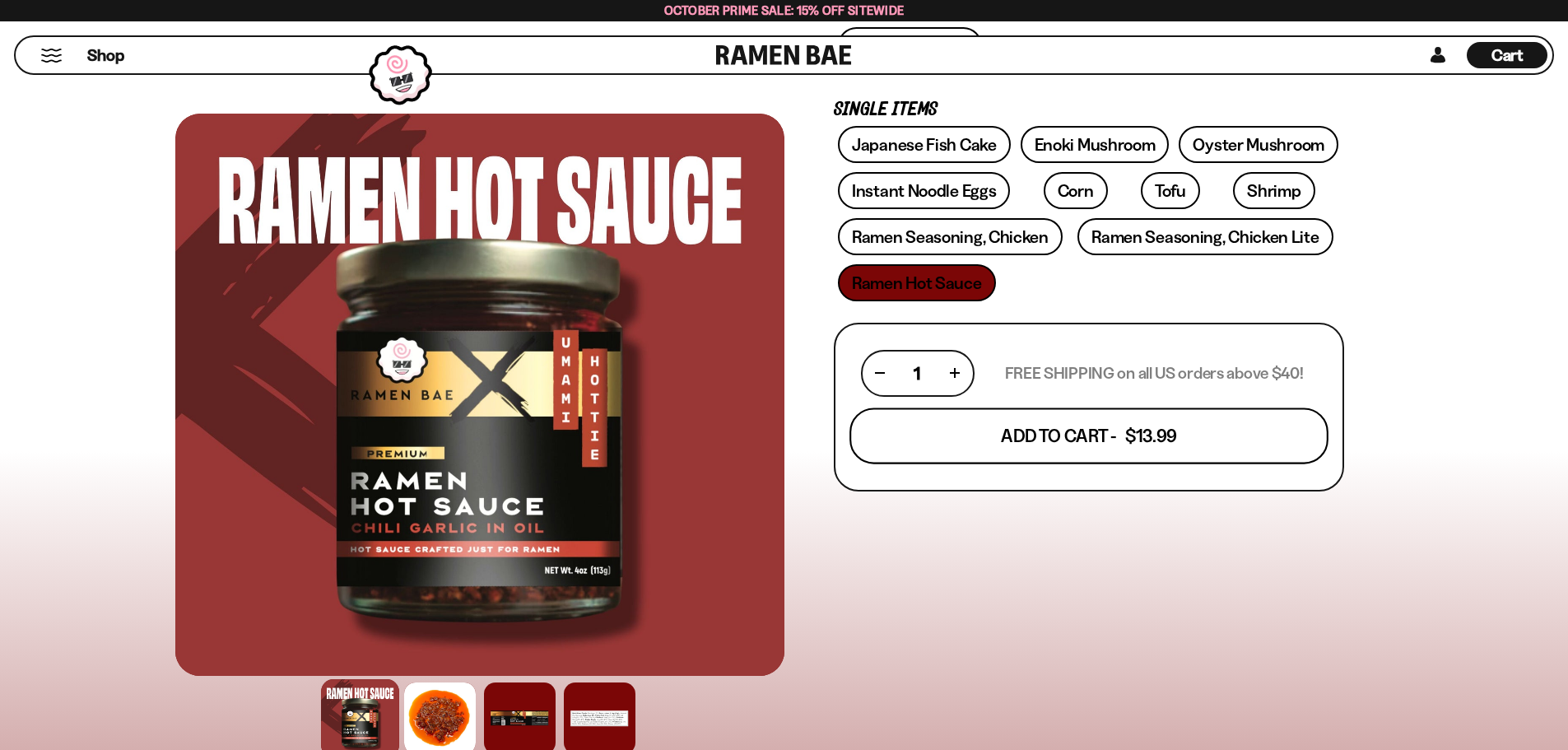
click at [1024, 441] on button "Add To Cart - $13.99" at bounding box center [1089, 436] width 479 height 56
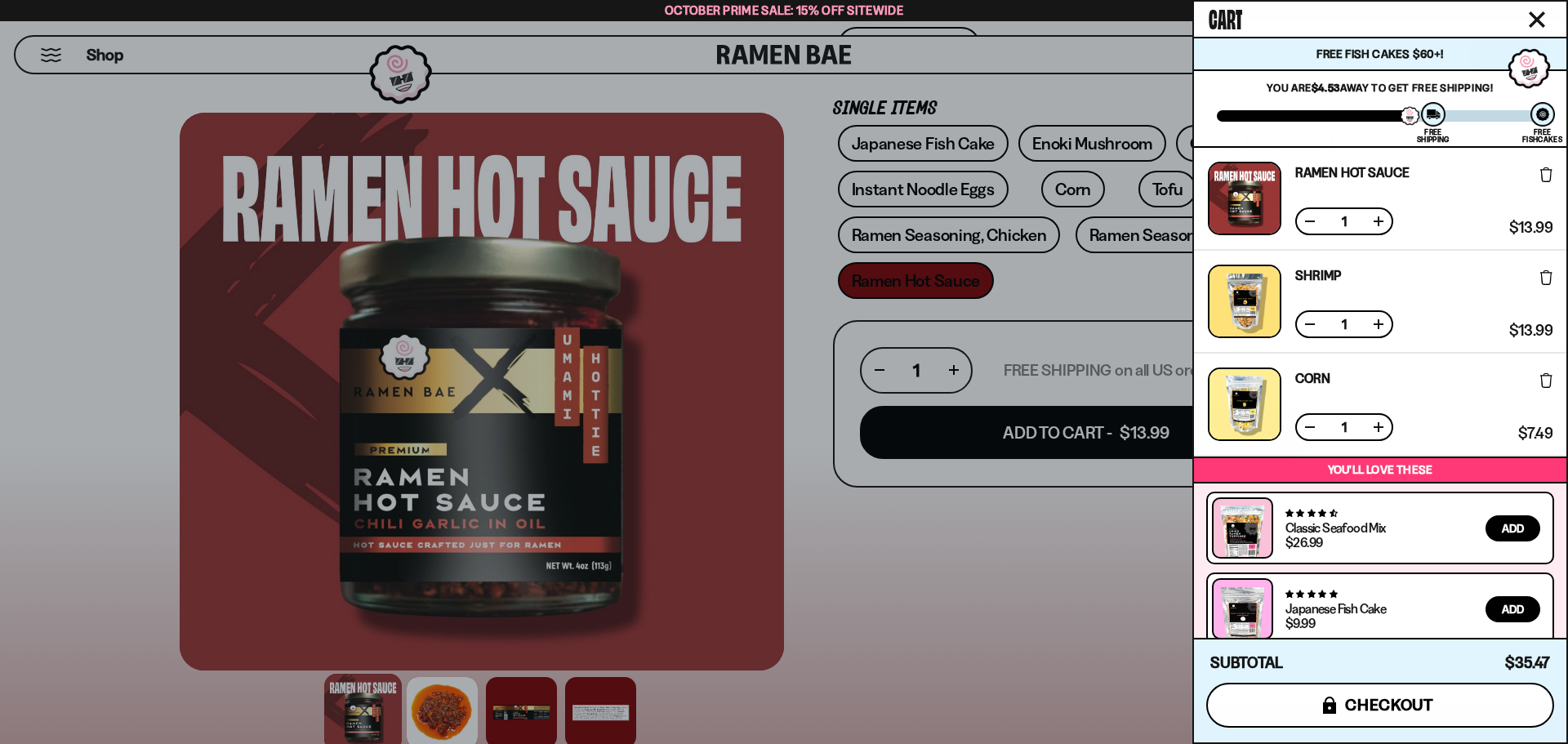
click at [1435, 722] on button "icons8-lock checkout" at bounding box center [1380, 704] width 348 height 45
